Goal: Information Seeking & Learning: Learn about a topic

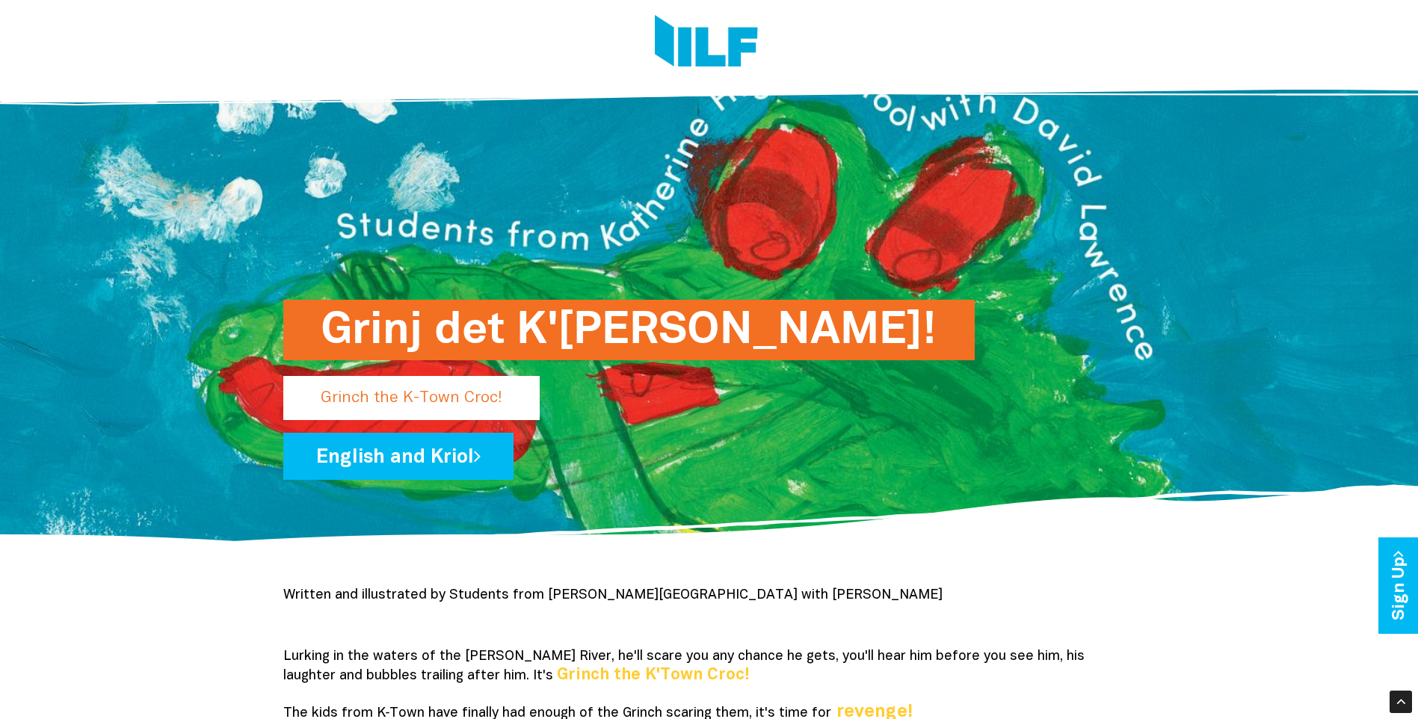
click at [435, 336] on h1 "Grinj det K'[PERSON_NAME]!" at bounding box center [629, 330] width 617 height 61
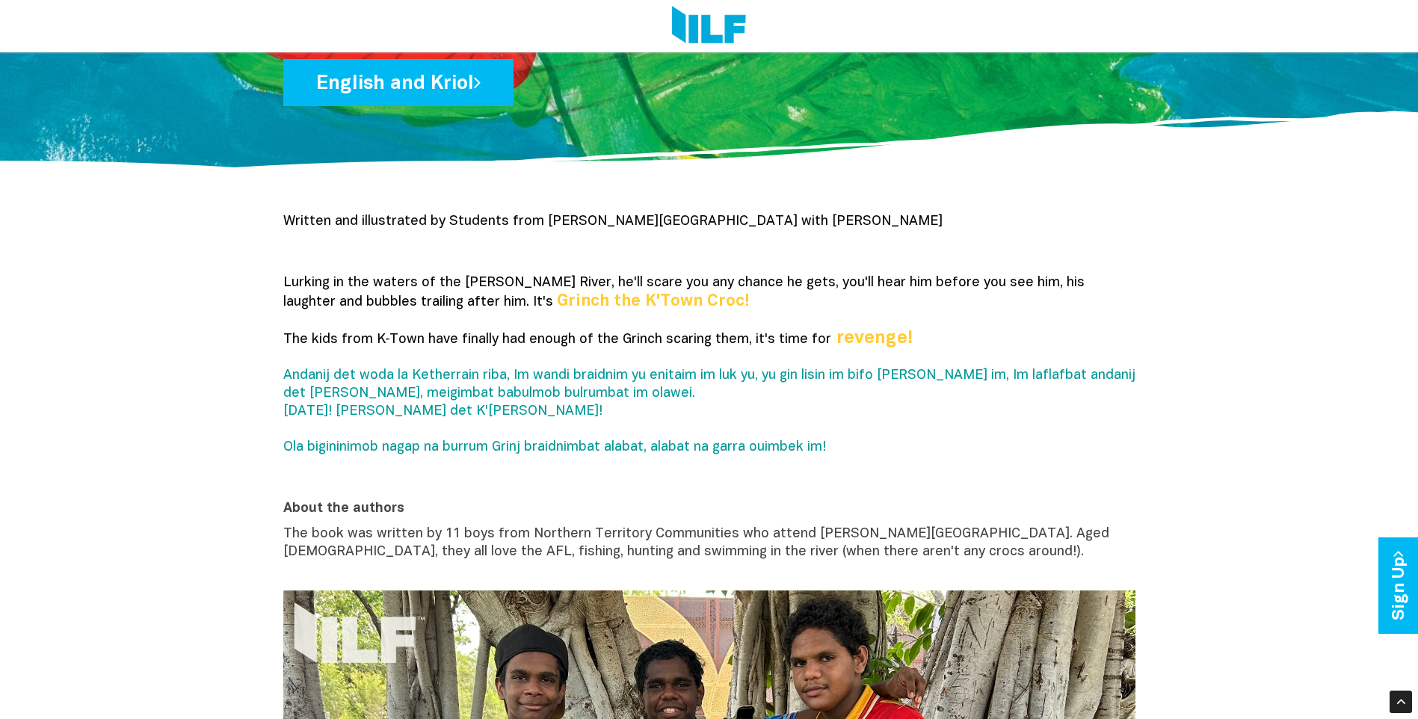
scroll to position [523, 0]
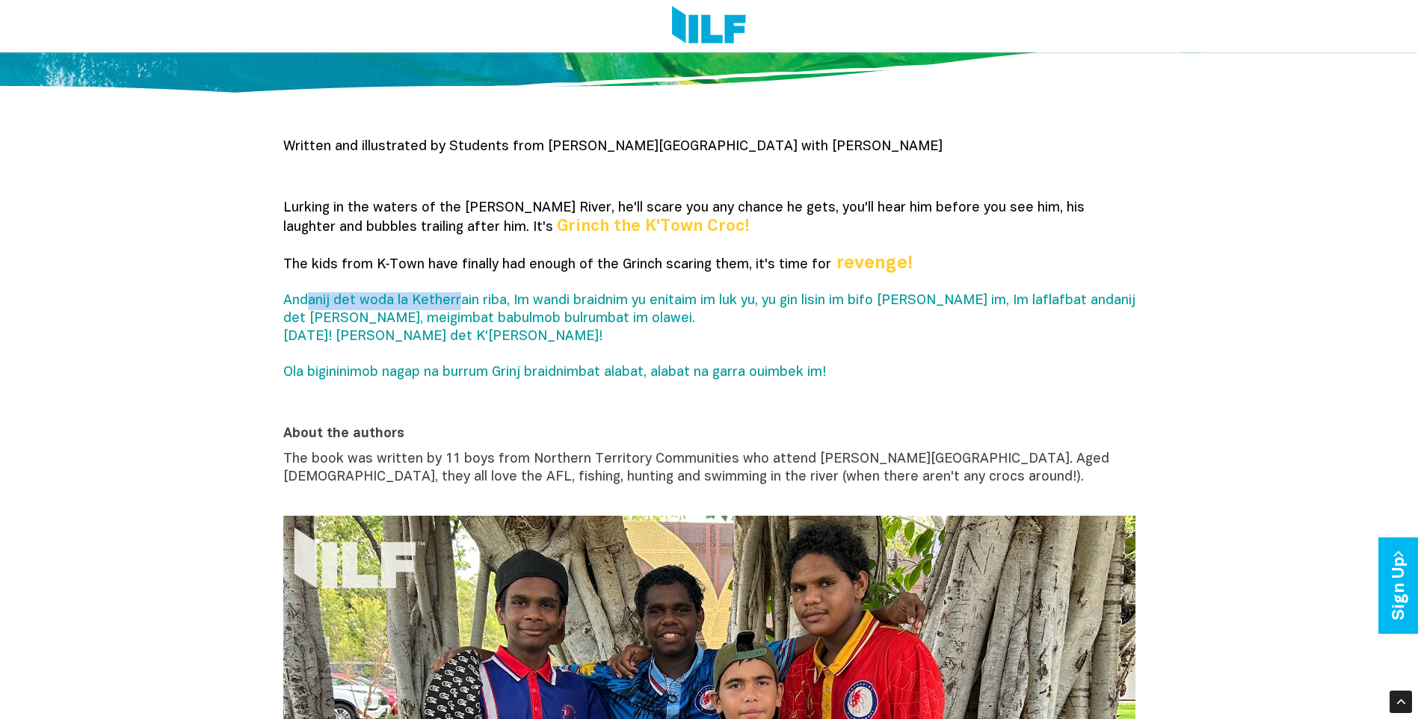
drag, startPoint x: 308, startPoint y: 303, endPoint x: 458, endPoint y: 303, distance: 150.3
click at [458, 303] on span "Andanij det woda la Ketherrain riba, Im wandi braidnim yu enitaim im luk yu, yu…" at bounding box center [709, 337] width 852 height 84
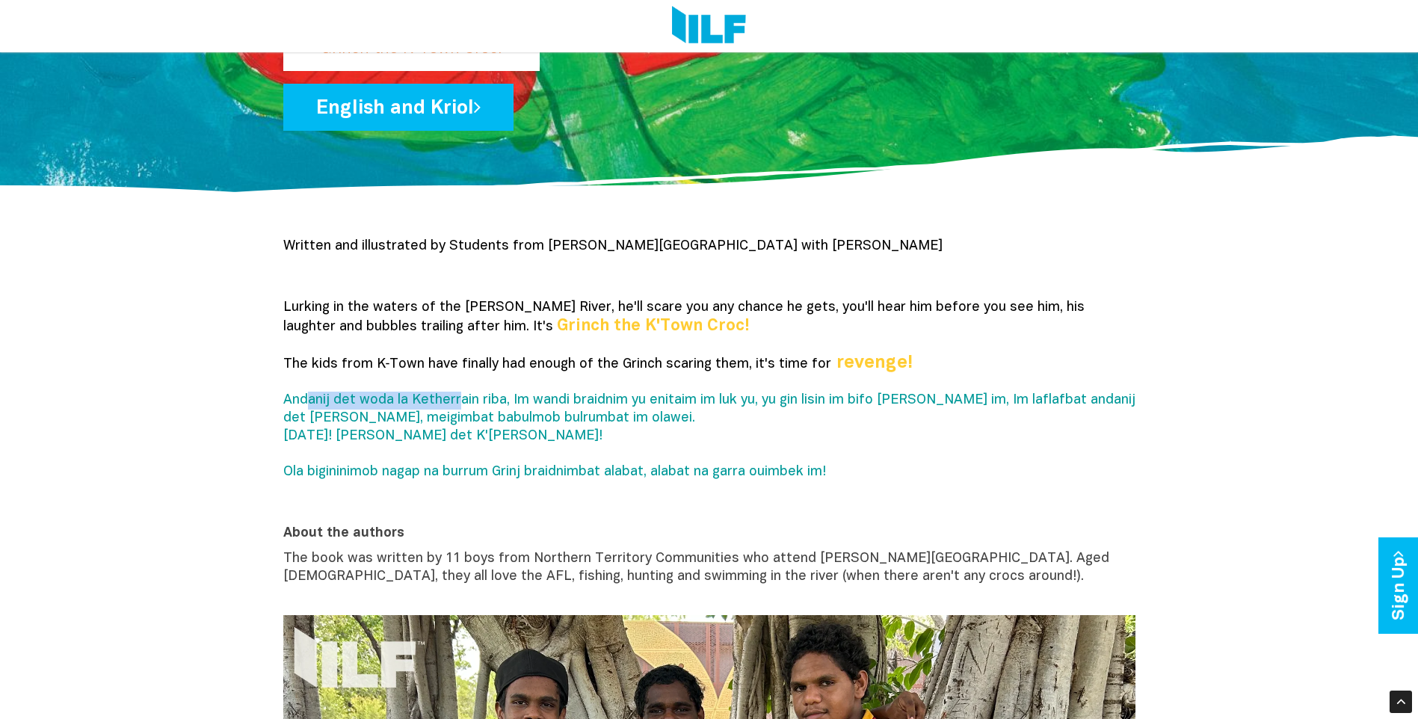
scroll to position [374, 0]
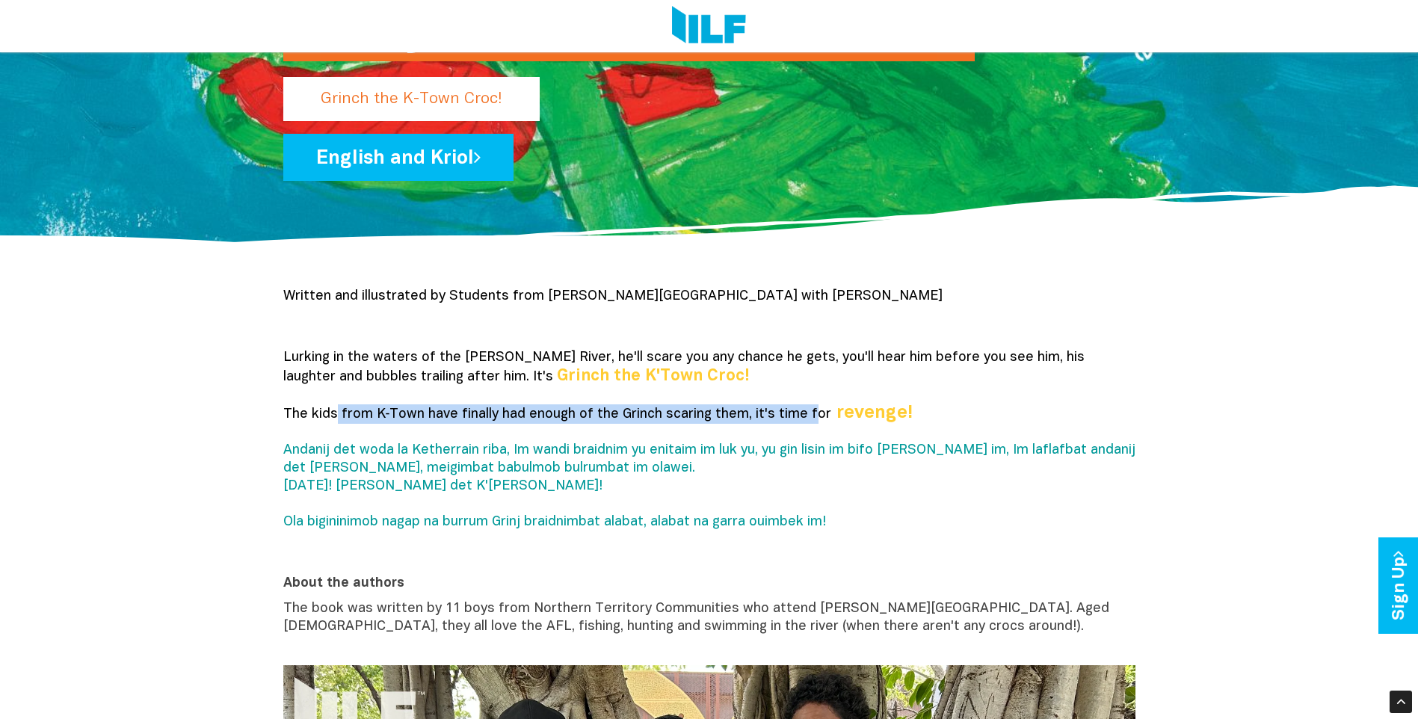
drag, startPoint x: 333, startPoint y: 414, endPoint x: 810, endPoint y: 416, distance: 476.2
click at [810, 416] on span "The kids from K‑Town have finally had enough of the Grinch scaring them, it's t…" at bounding box center [557, 414] width 549 height 13
drag, startPoint x: 810, startPoint y: 416, endPoint x: 594, endPoint y: 399, distance: 216.7
click at [594, 399] on p "Lurking in the waters of the Katherine River, he'll scare you any chance he get…" at bounding box center [709, 449] width 852 height 200
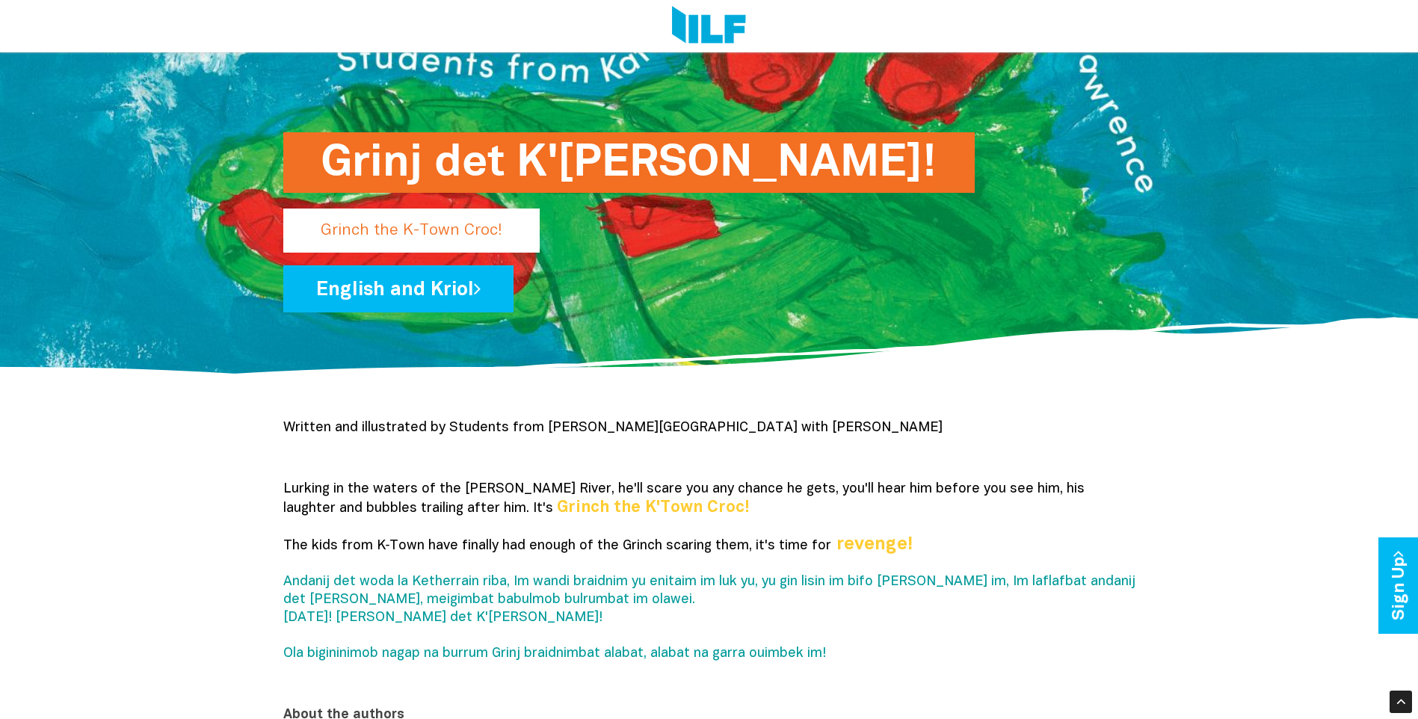
scroll to position [224, 0]
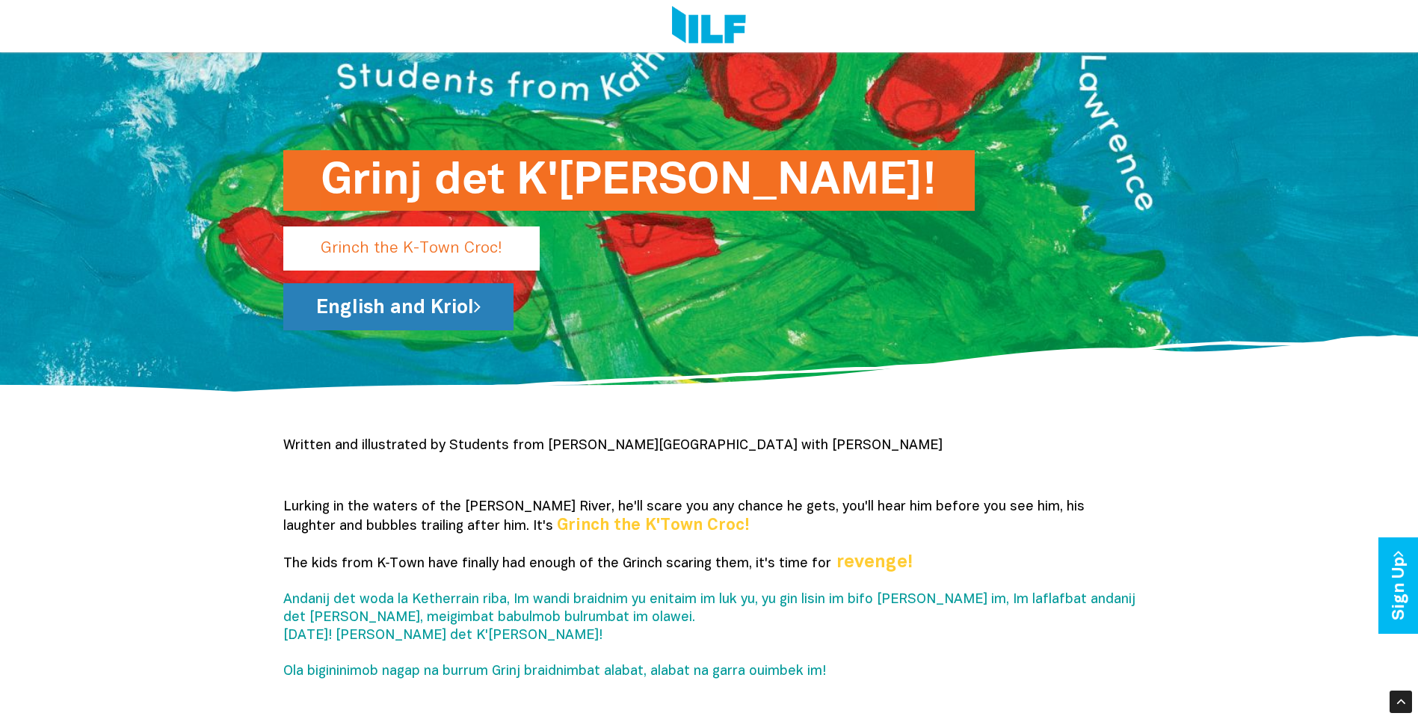
click at [366, 309] on link "English and Kriol" at bounding box center [398, 306] width 230 height 47
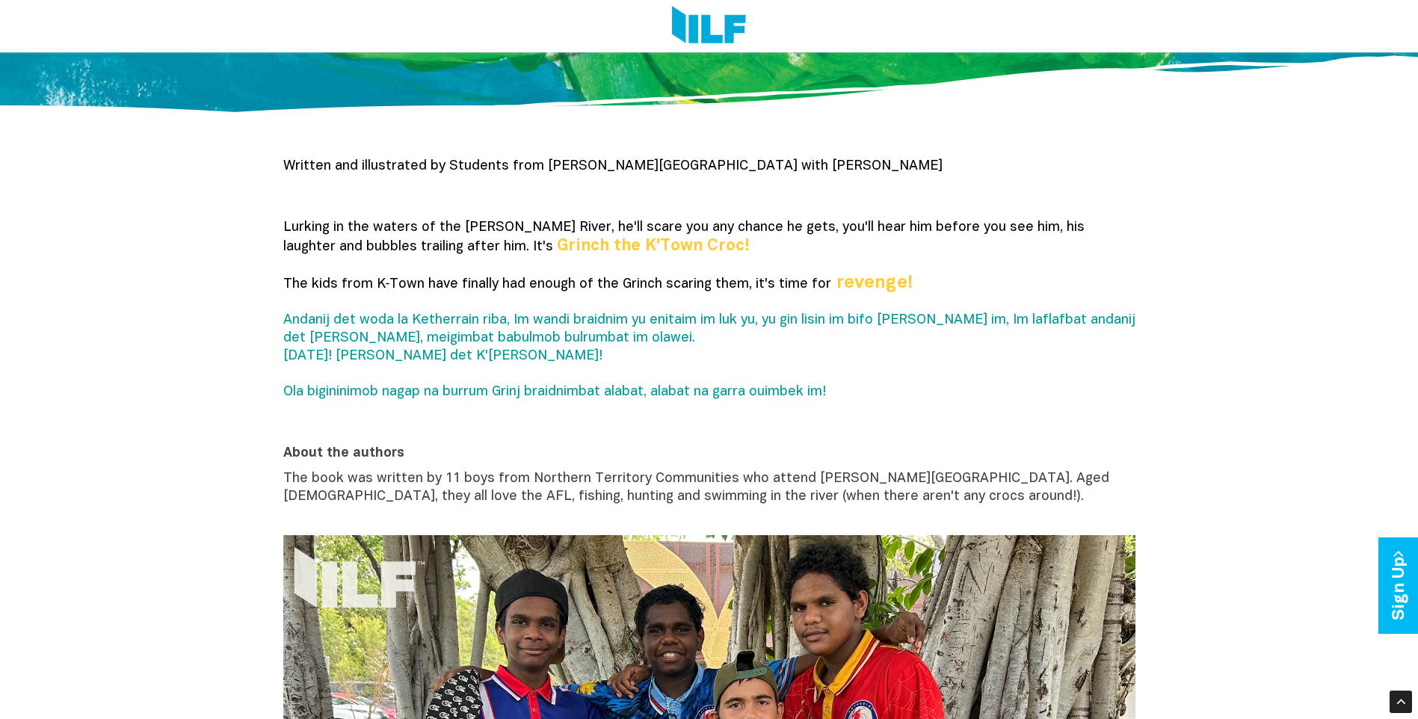
scroll to position [0, 0]
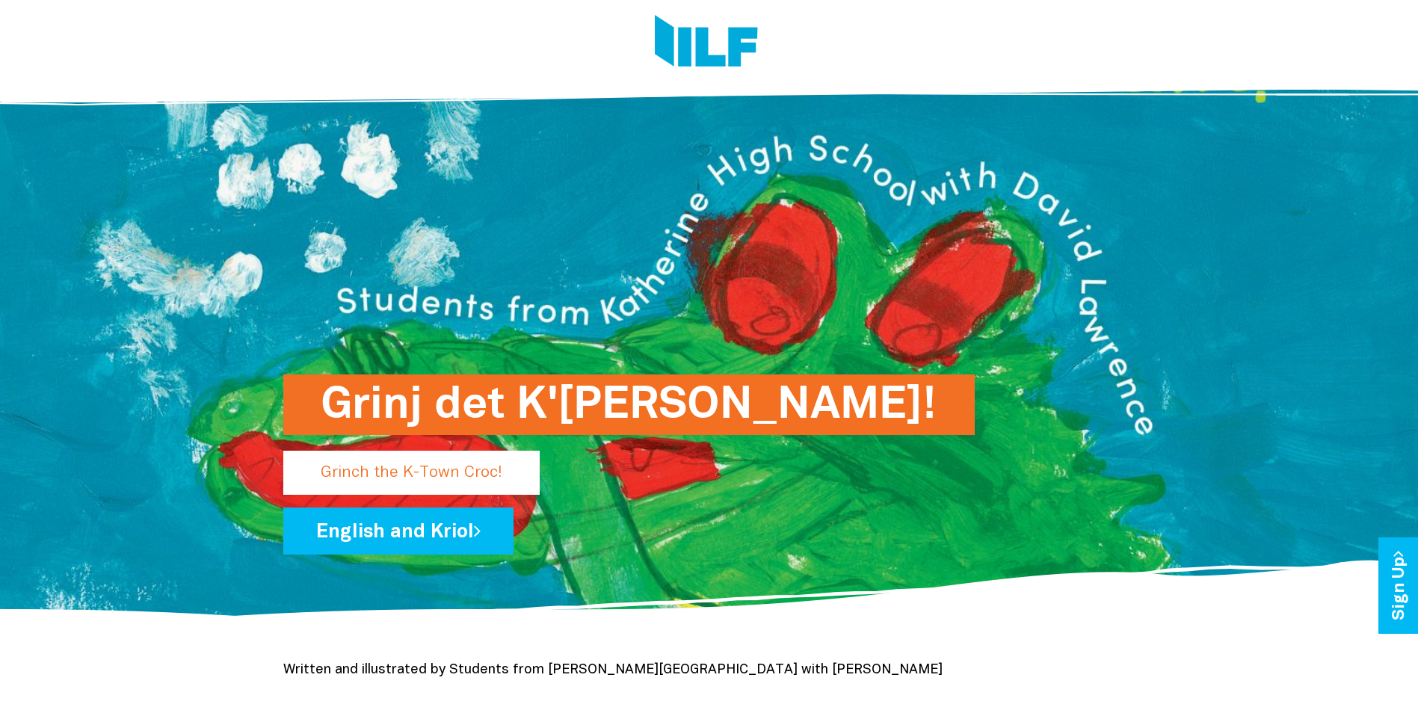
click at [579, 410] on h1 "Grinj det K'[PERSON_NAME]!" at bounding box center [629, 405] width 617 height 61
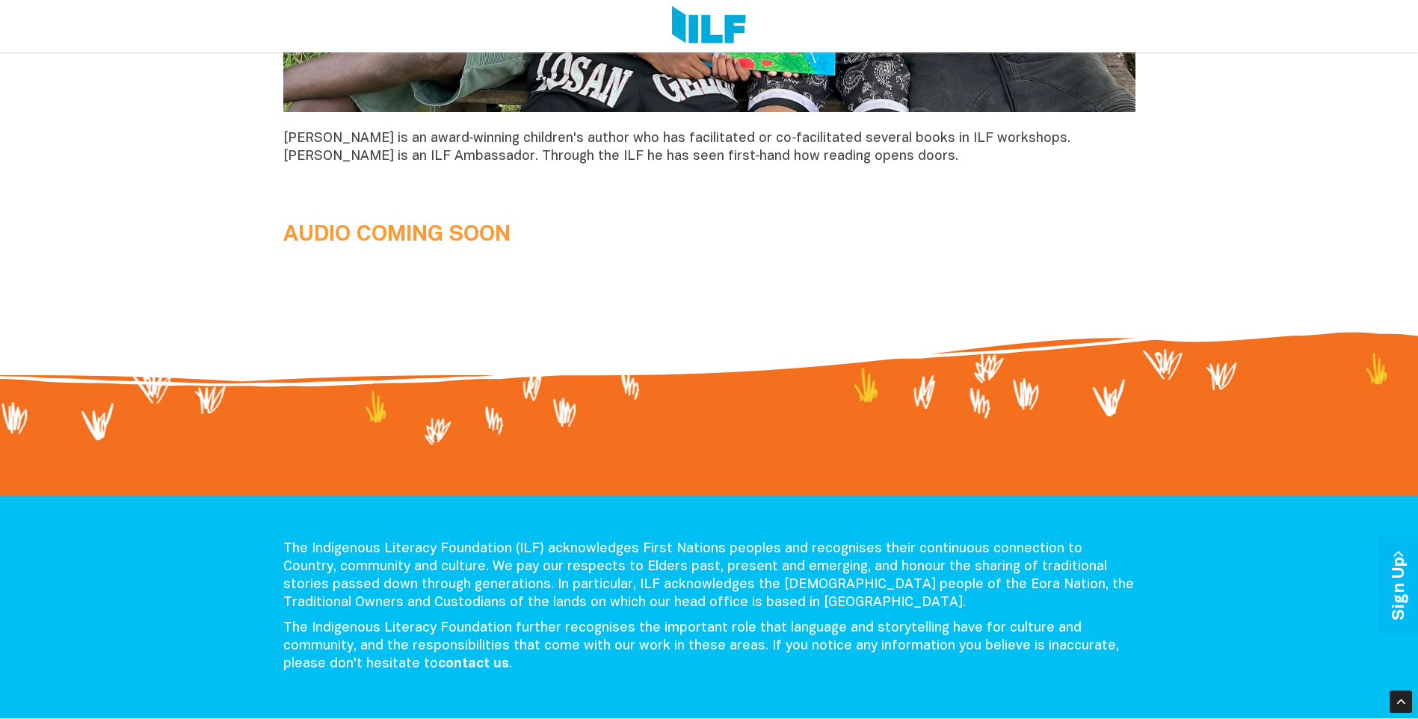
scroll to position [1251, 0]
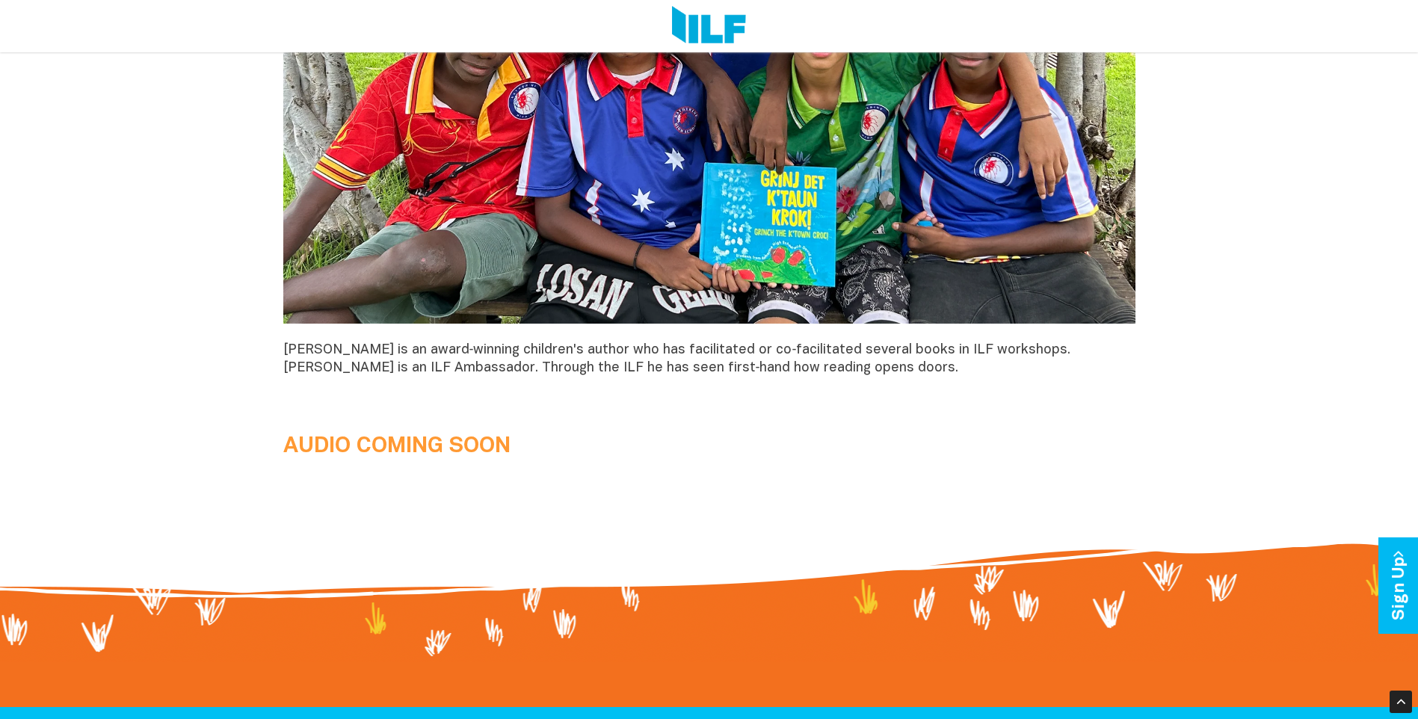
scroll to position [1570, 0]
